Goal: Transaction & Acquisition: Purchase product/service

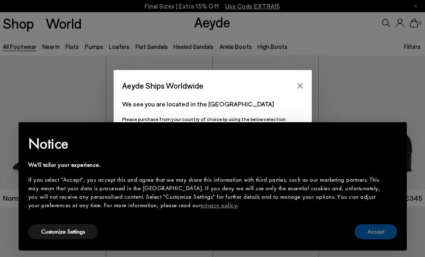
click at [370, 229] on button "Accept" at bounding box center [375, 231] width 42 height 15
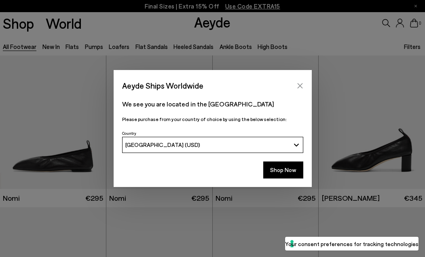
click at [300, 86] on icon "Close" at bounding box center [300, 85] width 6 height 6
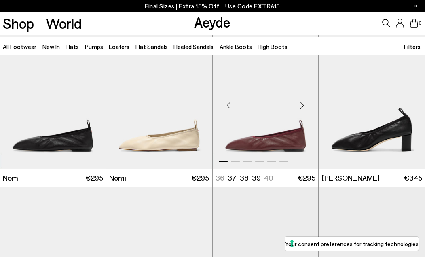
scroll to position [24, 0]
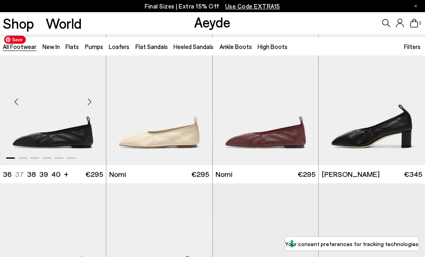
click at [67, 128] on img "1 / 6" at bounding box center [53, 98] width 106 height 133
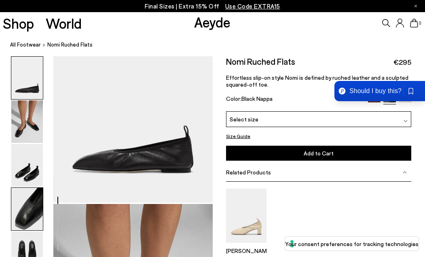
click at [29, 213] on img at bounding box center [27, 209] width 32 height 42
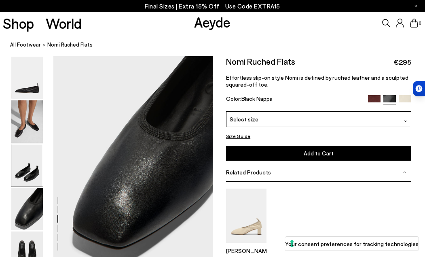
scroll to position [634, 0]
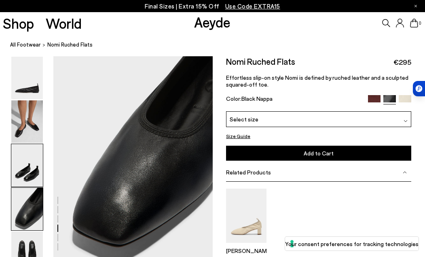
click at [31, 168] on img at bounding box center [27, 165] width 32 height 42
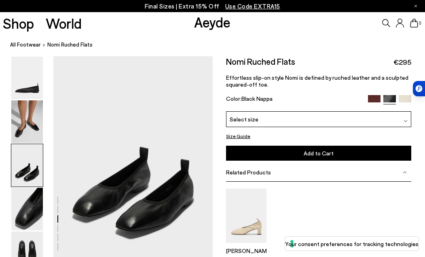
scroll to position [421, 0]
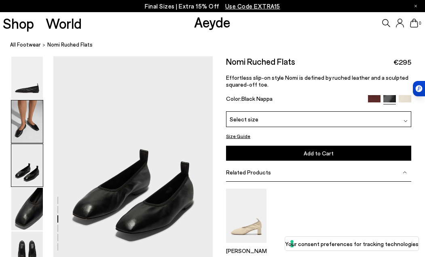
click at [28, 135] on img at bounding box center [27, 121] width 32 height 42
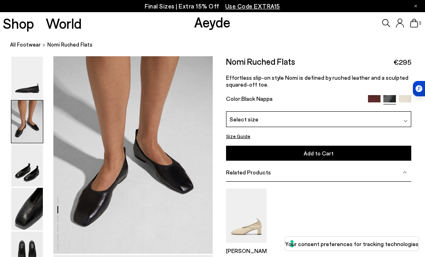
scroll to position [220, 0]
click at [246, 113] on div "Select size" at bounding box center [318, 119] width 185 height 16
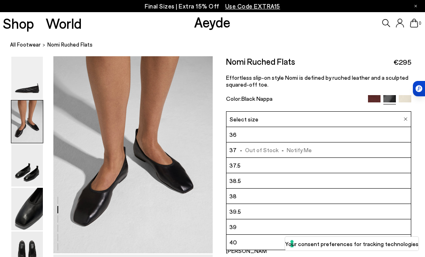
click at [239, 213] on span "39.5" at bounding box center [235, 211] width 12 height 10
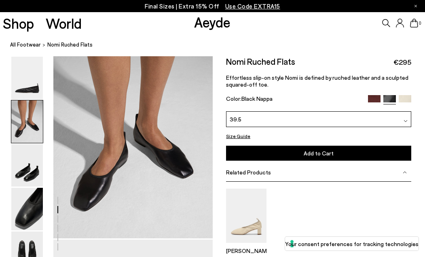
scroll to position [237, 0]
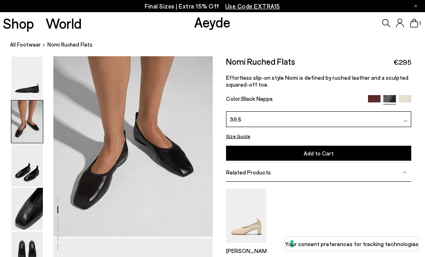
click at [319, 160] on button "Add to Cart Select a Size First" at bounding box center [318, 152] width 185 height 15
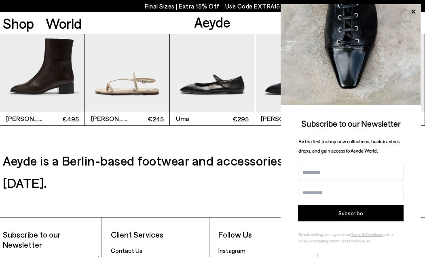
scroll to position [1386, 0]
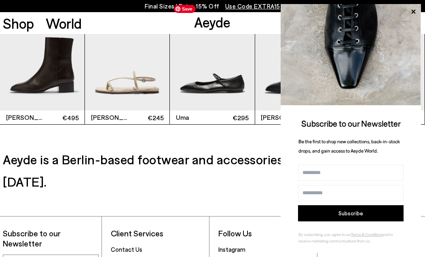
click at [204, 95] on img "3 / 6" at bounding box center [212, 54] width 84 height 113
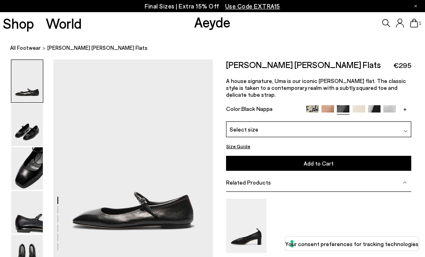
scroll to position [2, 0]
